Goal: Task Accomplishment & Management: Complete application form

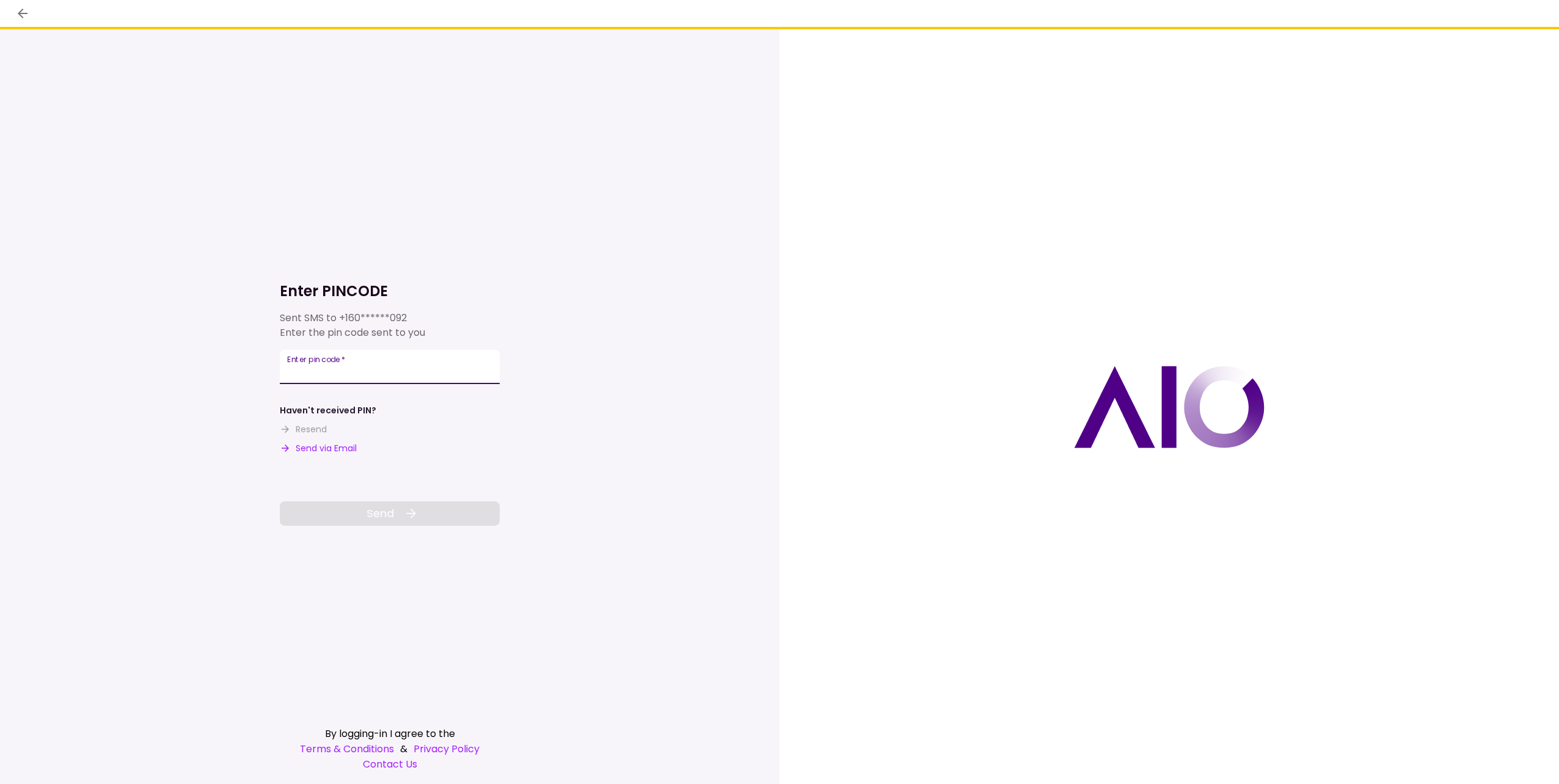
click at [391, 374] on input "Enter pin code   *" at bounding box center [390, 367] width 220 height 34
type input "******"
click at [346, 513] on button "Send" at bounding box center [390, 514] width 220 height 25
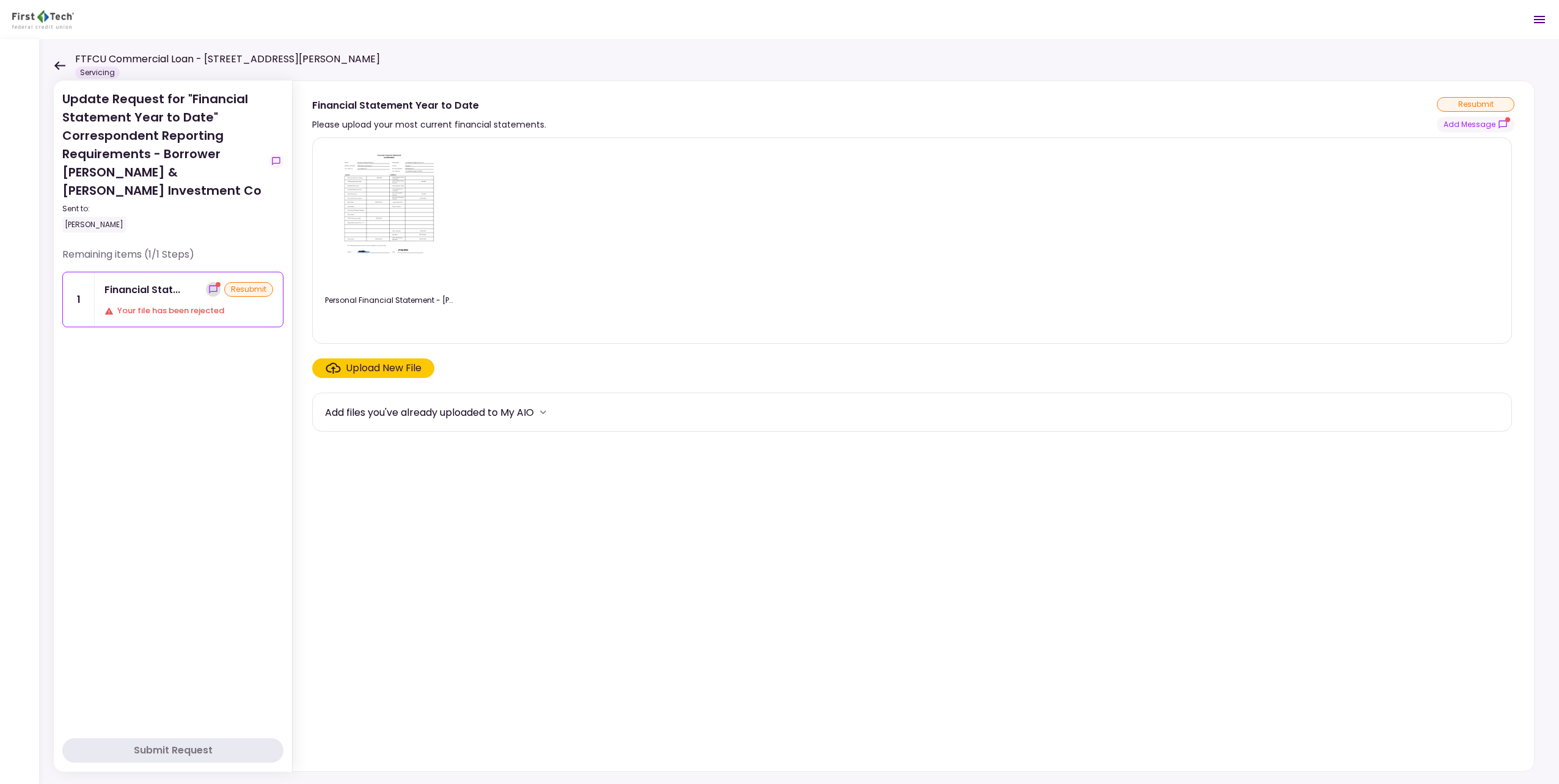
click at [210, 287] on icon "show-messages" at bounding box center [213, 290] width 10 height 10
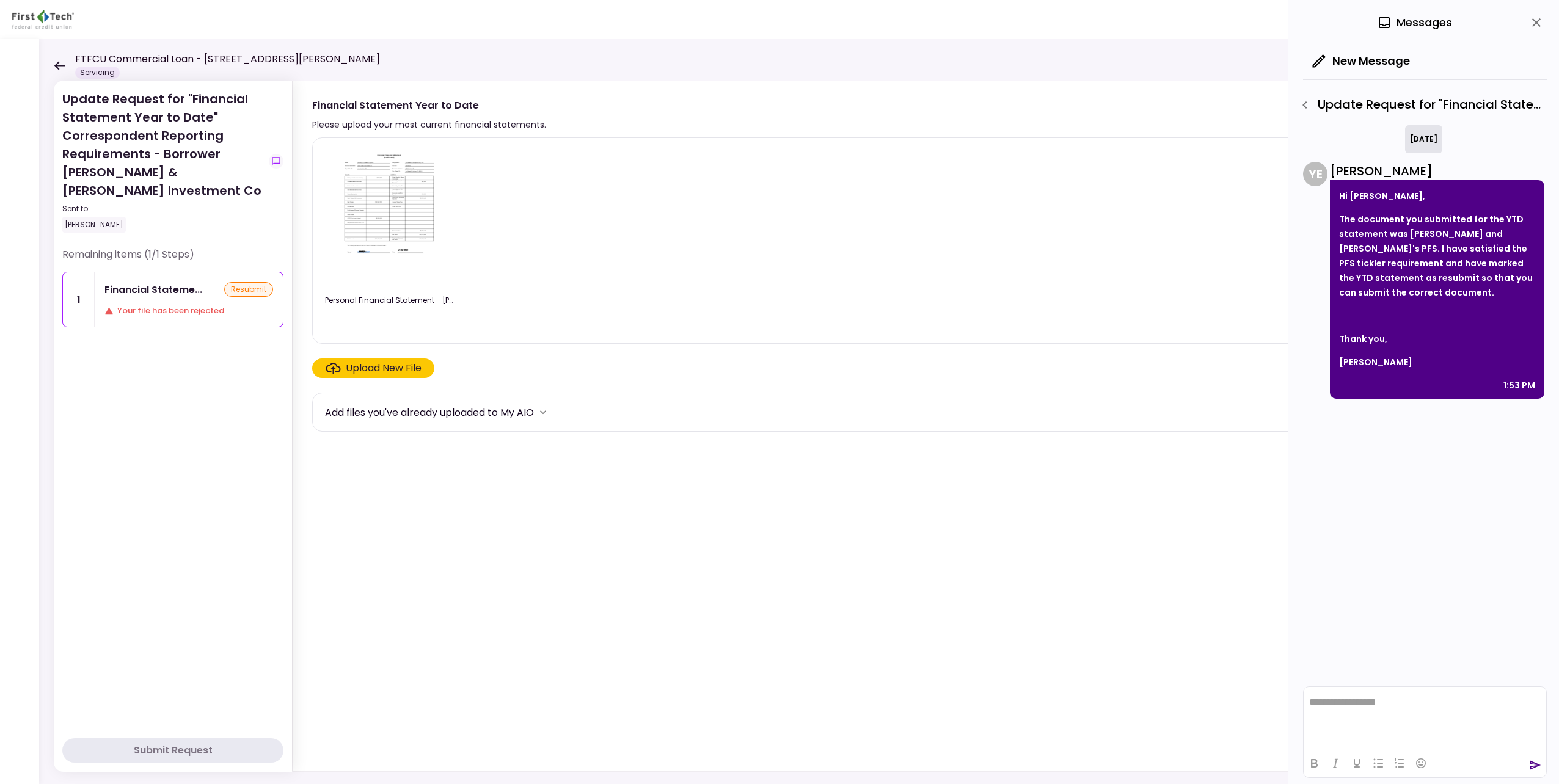
click at [59, 63] on icon at bounding box center [59, 66] width 11 height 9
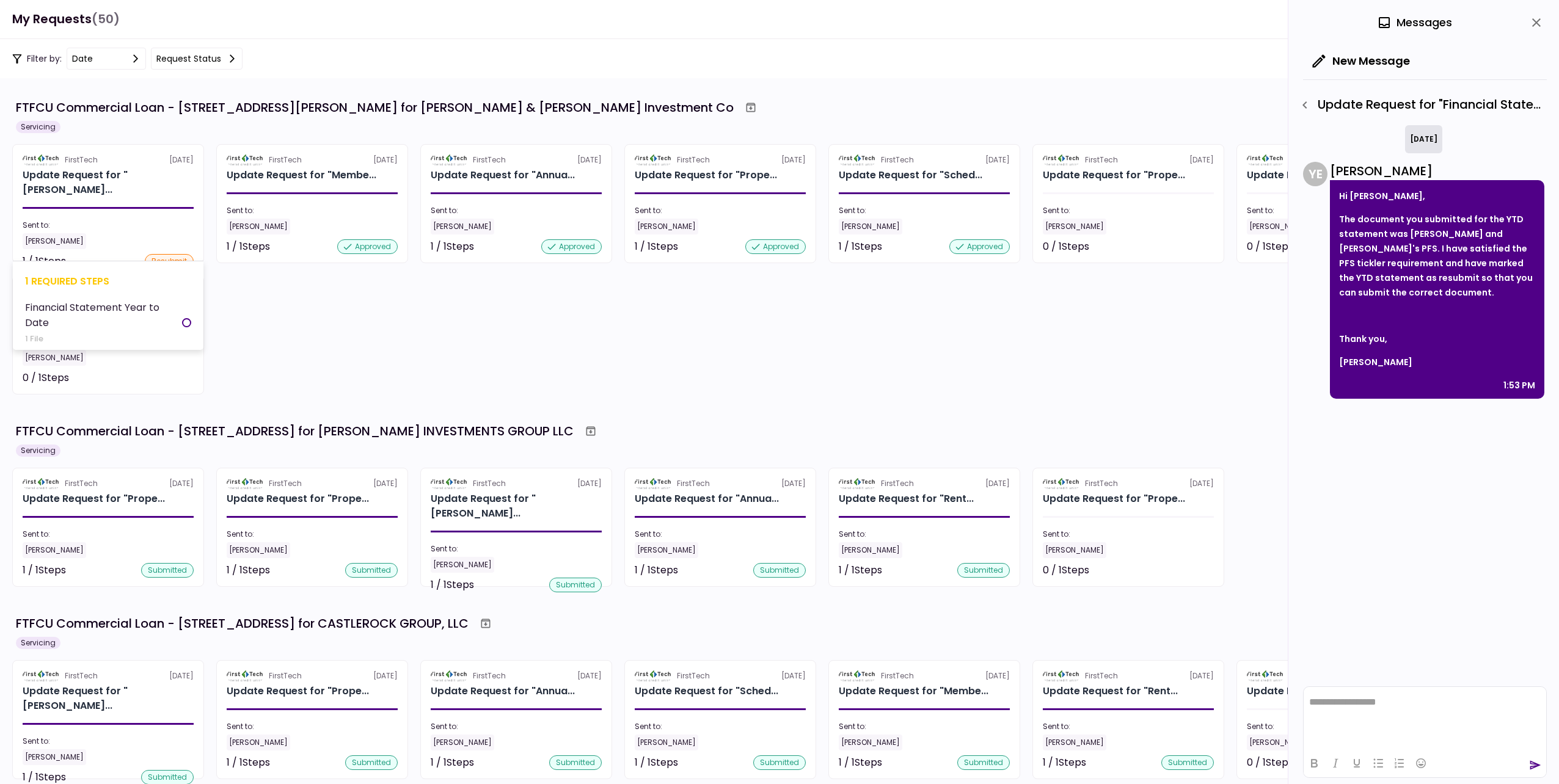
click at [139, 233] on div "[PERSON_NAME]" at bounding box center [108, 241] width 171 height 16
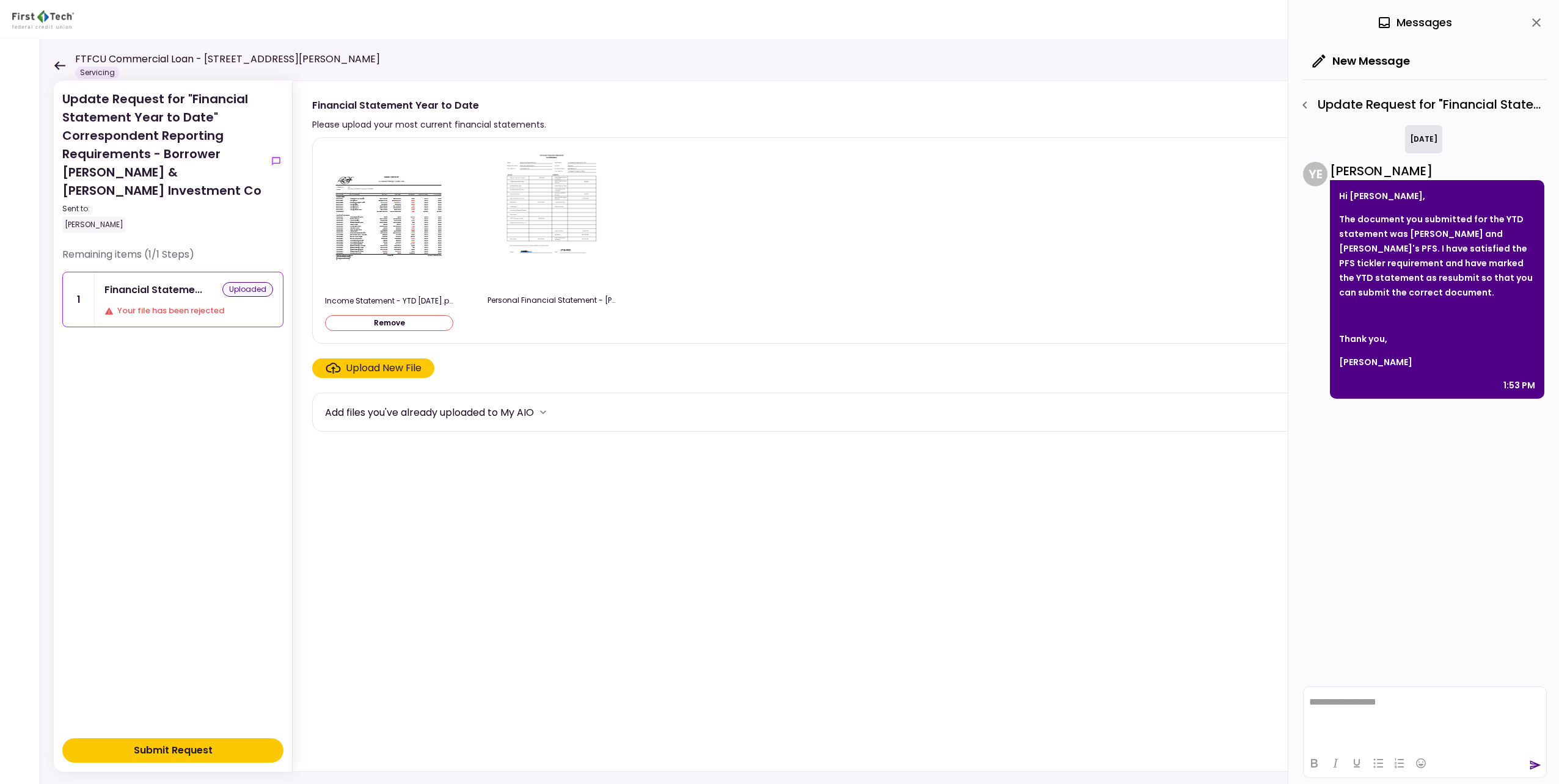
click at [384, 221] on img at bounding box center [389, 217] width 122 height 89
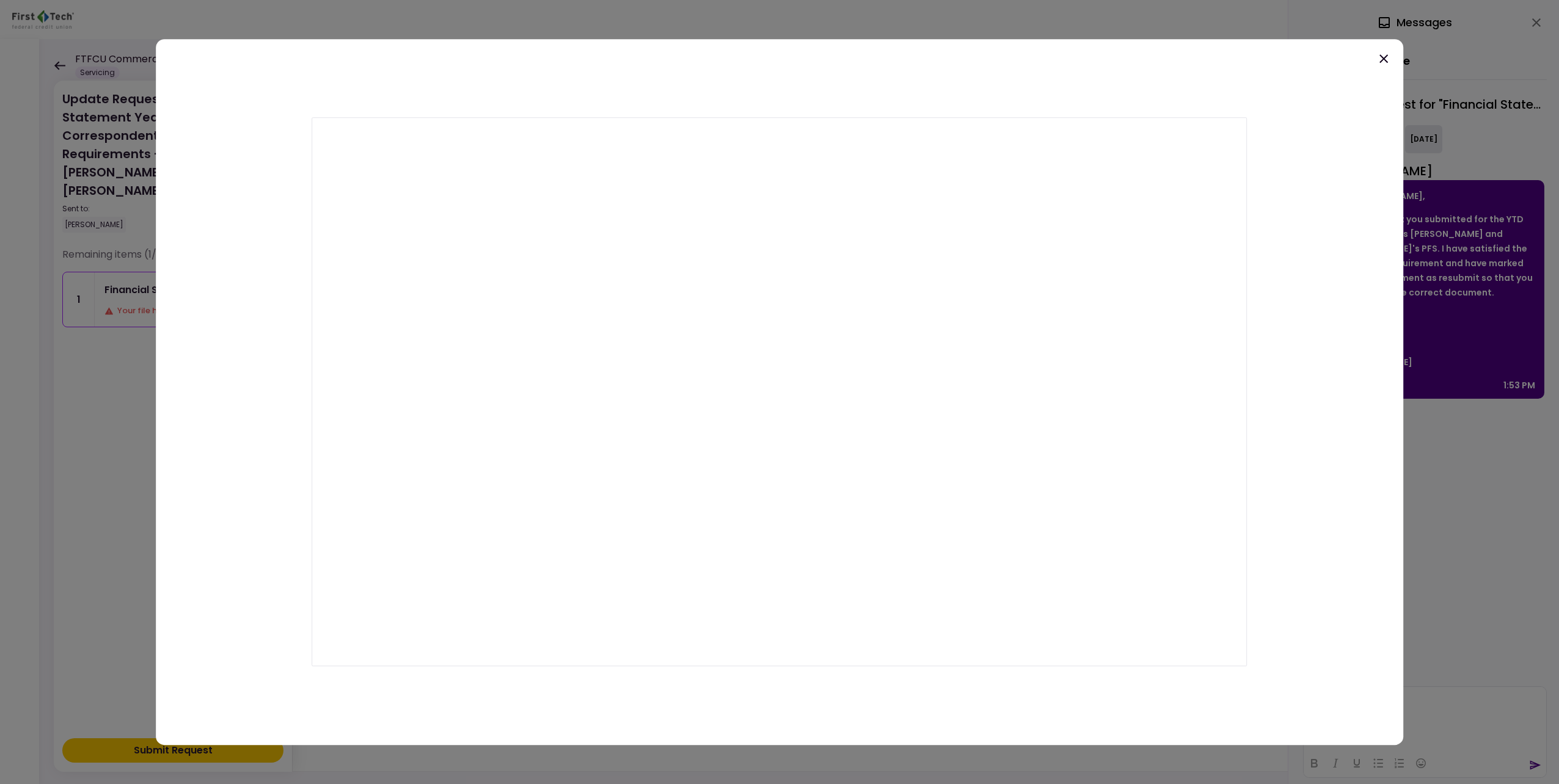
click at [1380, 62] on icon at bounding box center [1384, 59] width 9 height 9
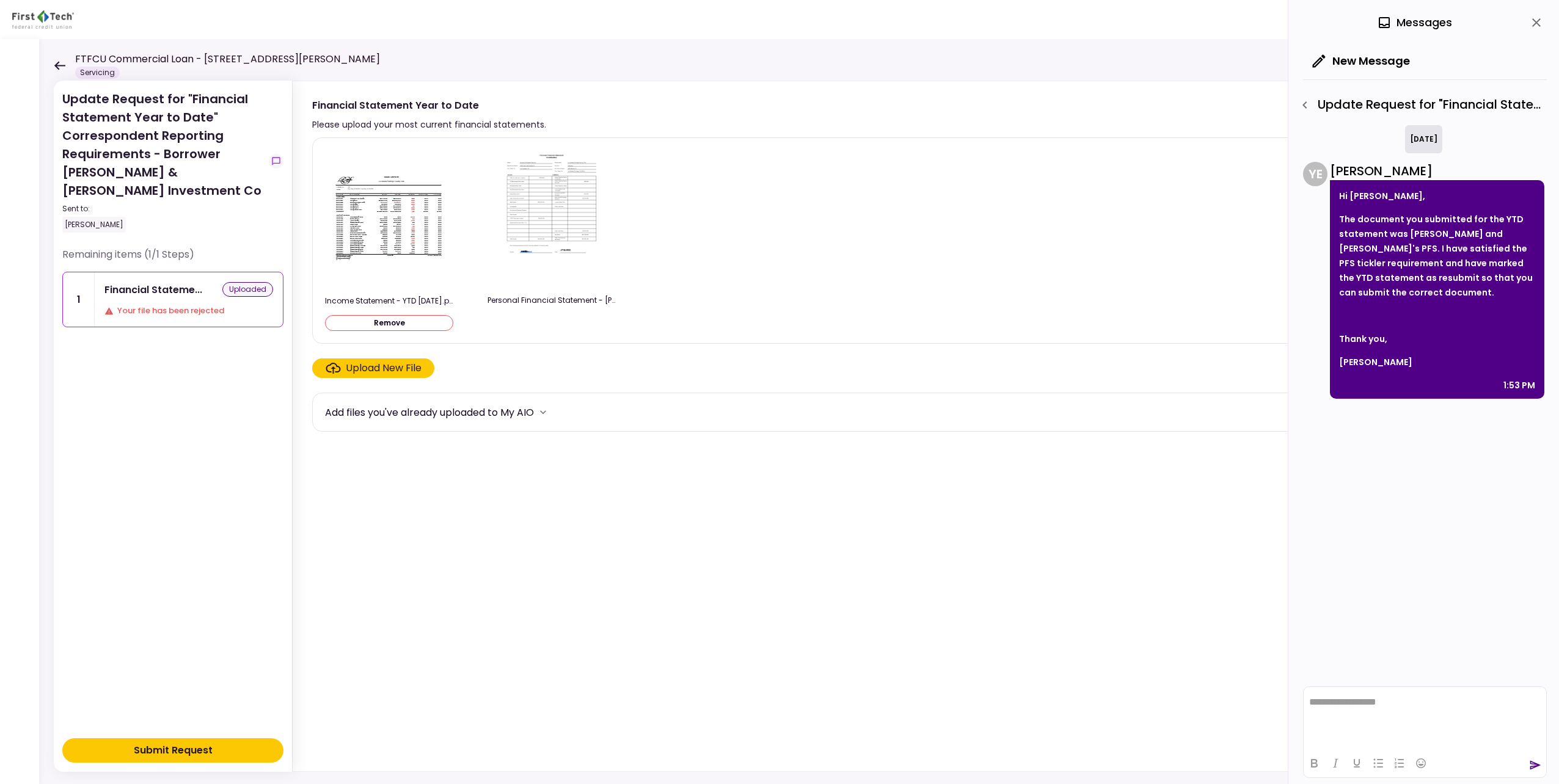
click at [241, 746] on button "Submit Request" at bounding box center [173, 751] width 221 height 25
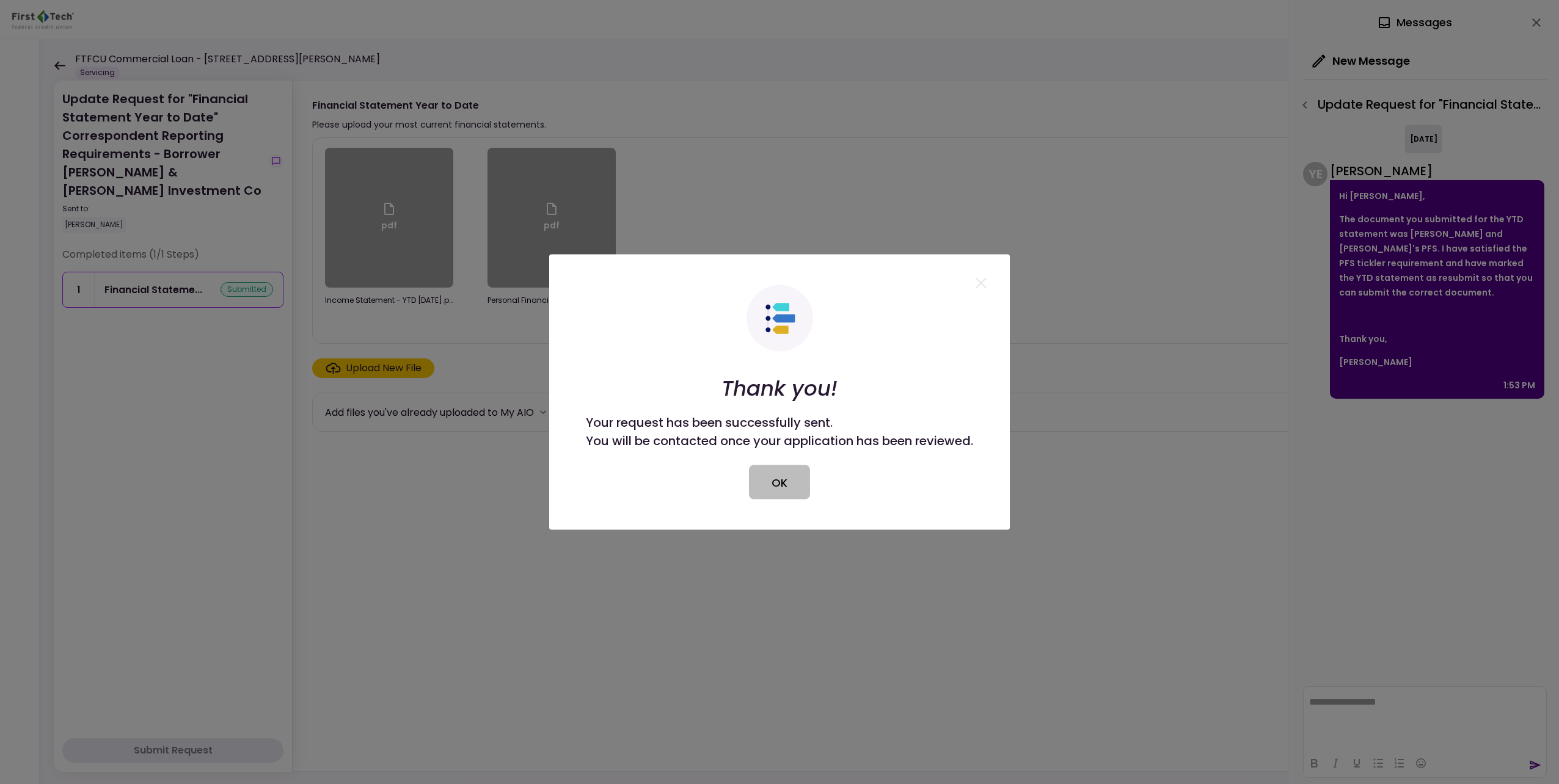
click at [770, 481] on button "OK" at bounding box center [779, 482] width 61 height 34
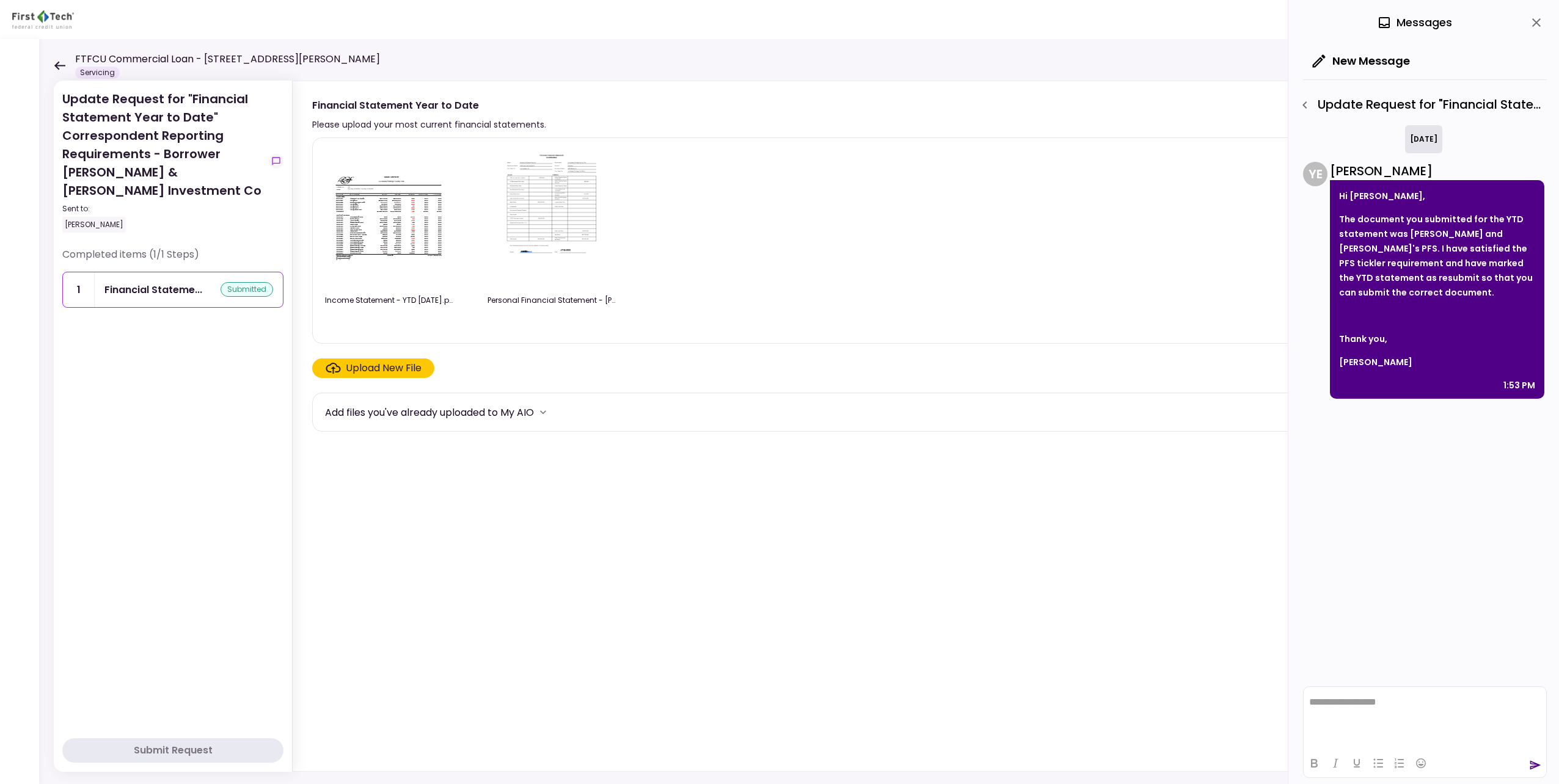
click at [1431, 712] on html "**********" at bounding box center [1425, 702] width 243 height 31
click at [1537, 765] on icon "send" at bounding box center [1535, 765] width 12 height 12
